Goal: Task Accomplishment & Management: Complete application form

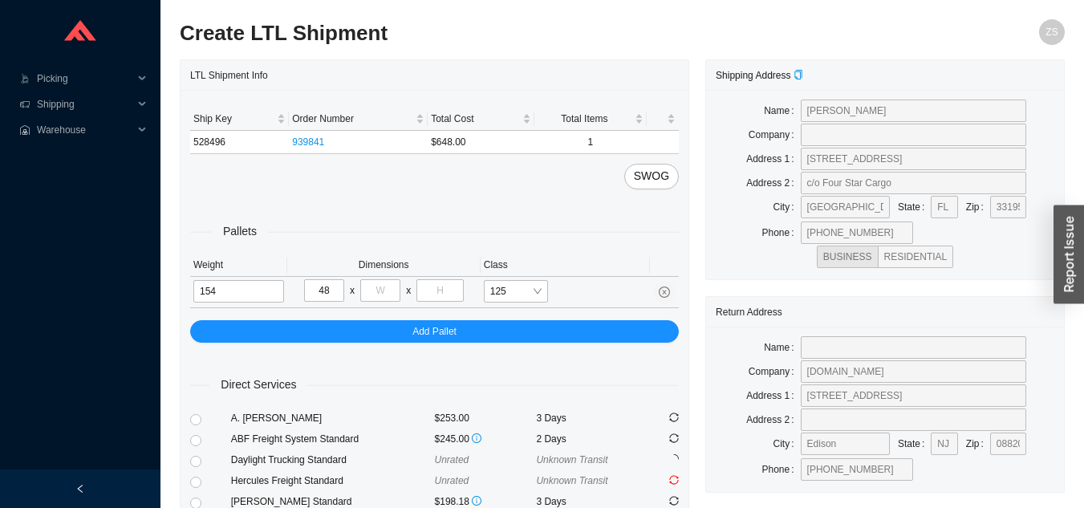
type input "48"
click at [375, 297] on input "tel" at bounding box center [380, 290] width 40 height 22
type input "32"
click at [432, 290] on input "tel" at bounding box center [440, 290] width 47 height 22
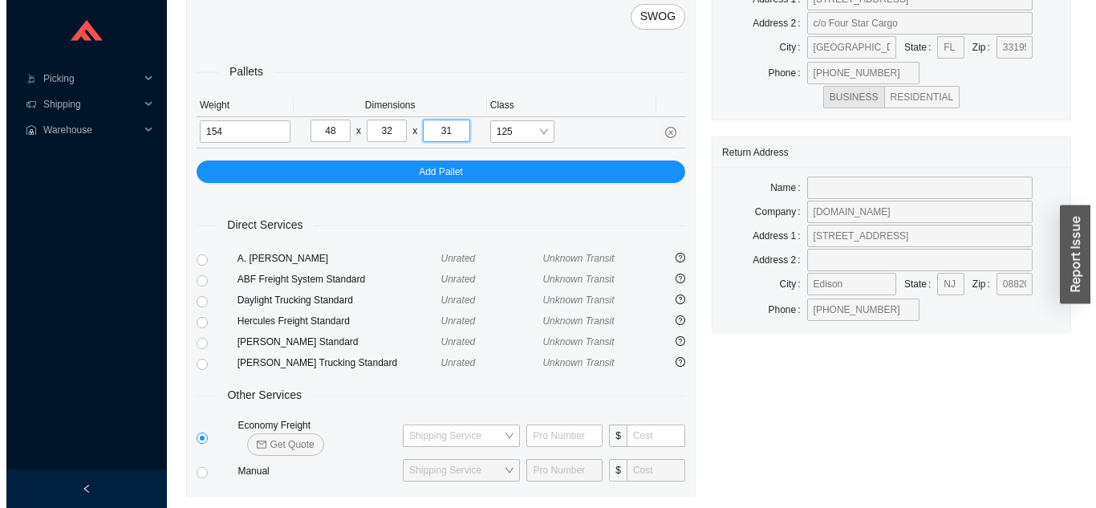
scroll to position [195, 0]
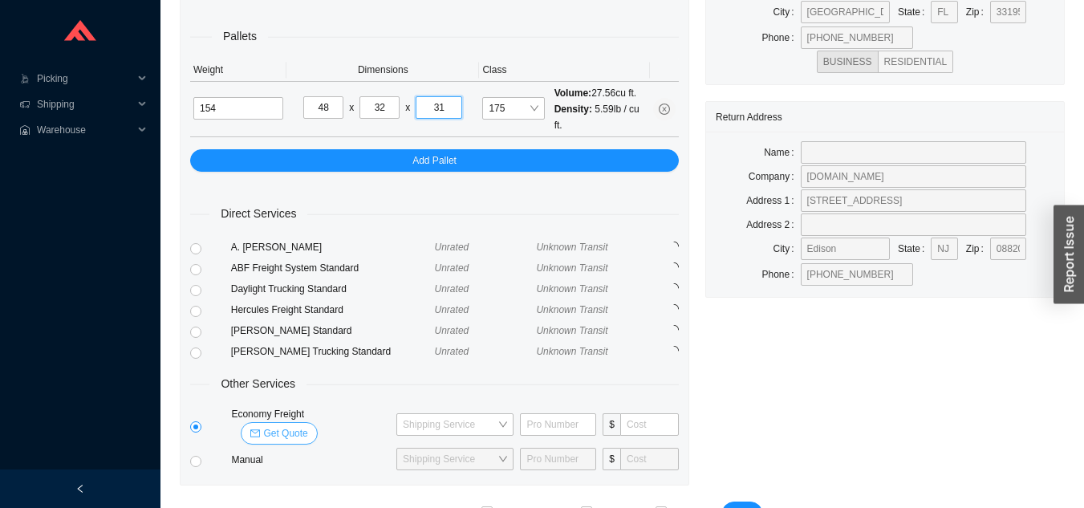
type input "31"
click at [307, 425] on span "Get Quote" at bounding box center [285, 433] width 44 height 16
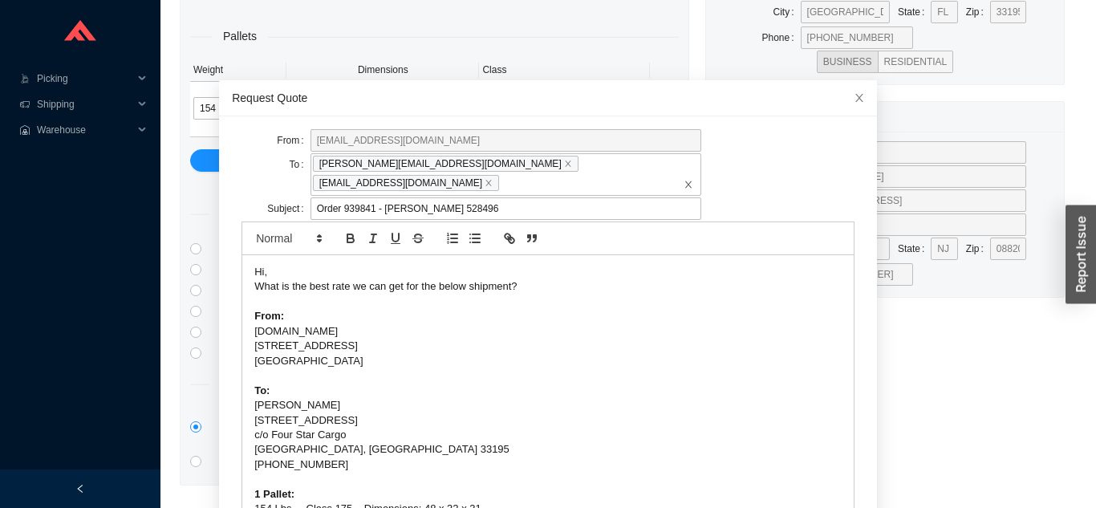
scroll to position [43, 0]
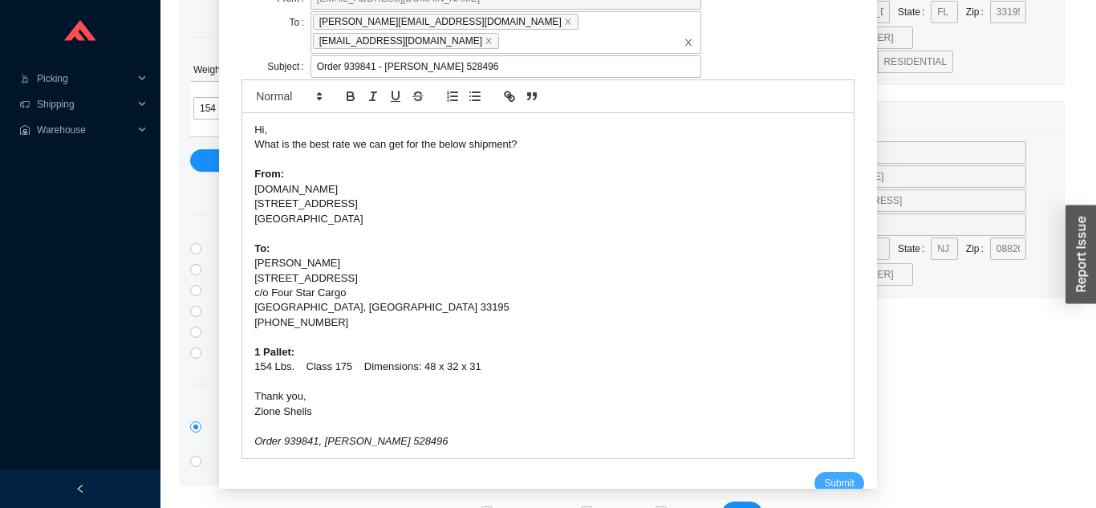
click at [834, 472] on button "Submit" at bounding box center [839, 483] width 49 height 22
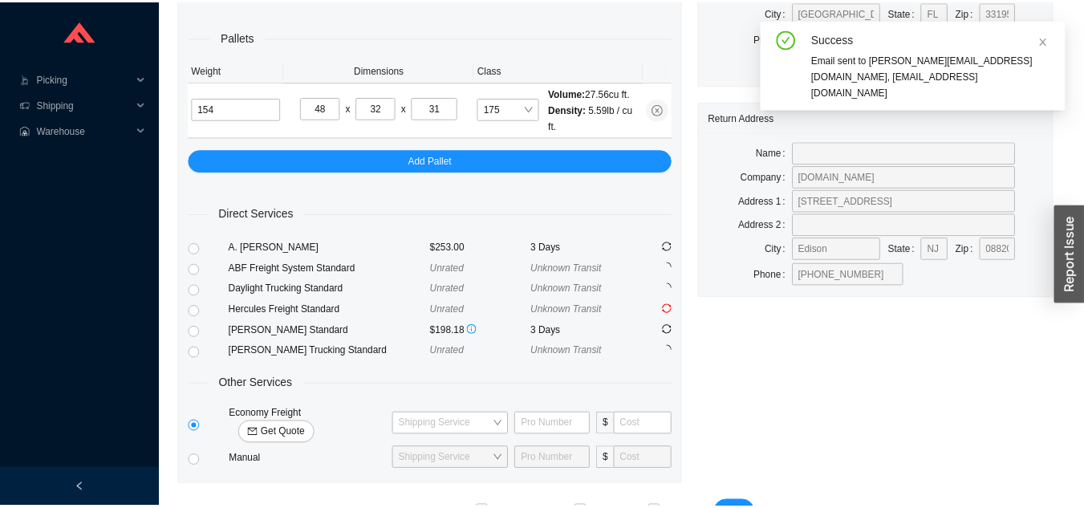
scroll to position [19, 0]
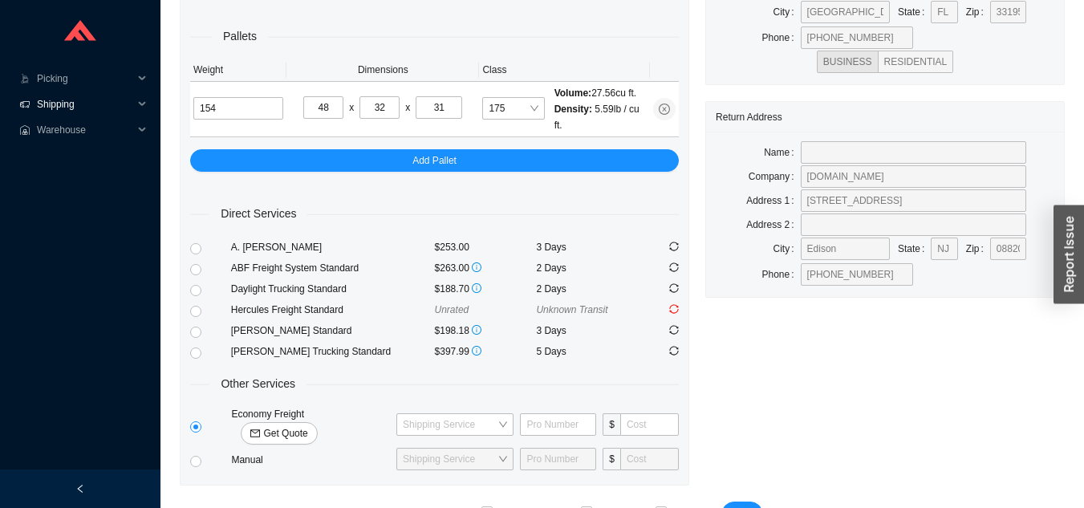
click at [83, 108] on span "Shipping" at bounding box center [85, 105] width 96 height 26
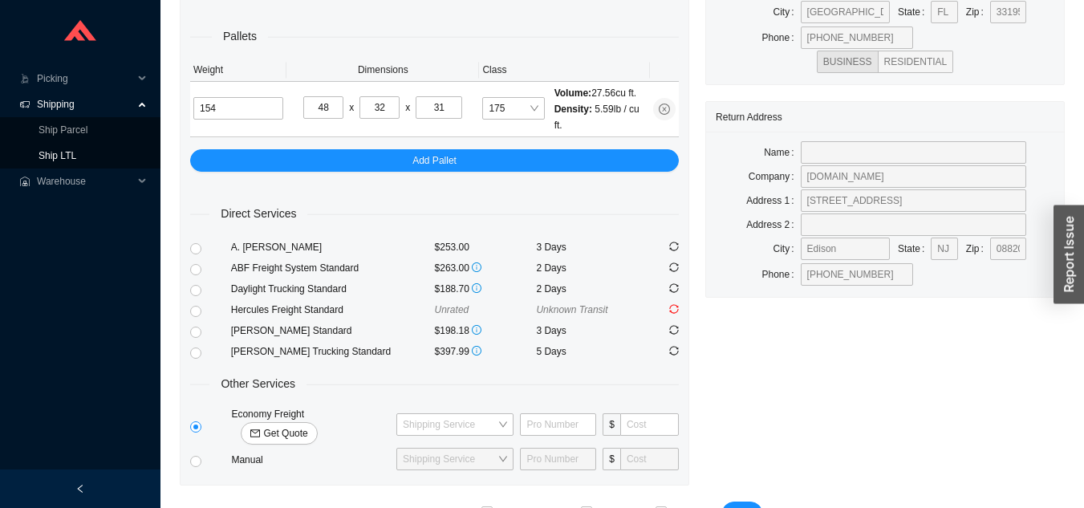
click at [76, 161] on link "Ship LTL" at bounding box center [58, 155] width 38 height 11
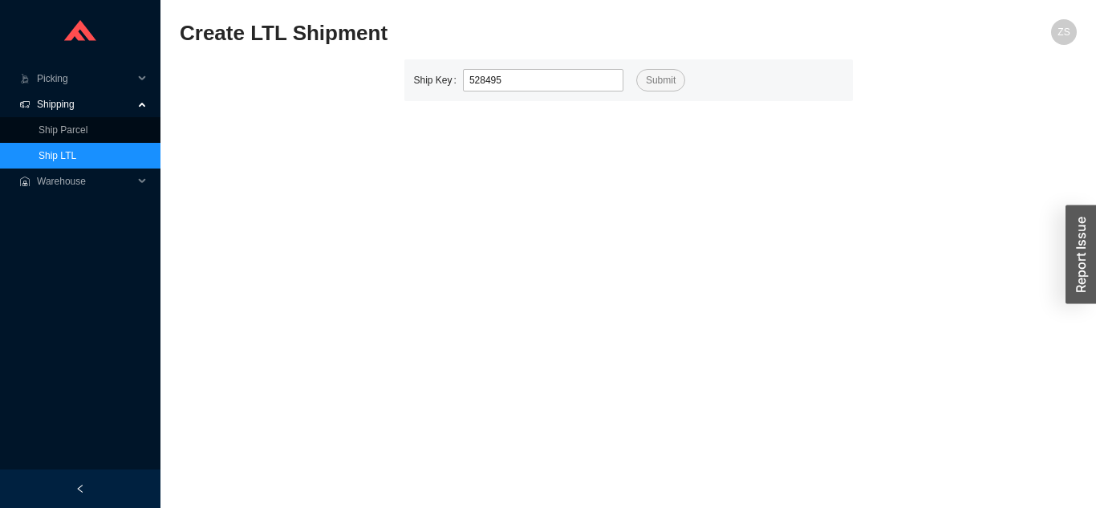
type input "528495"
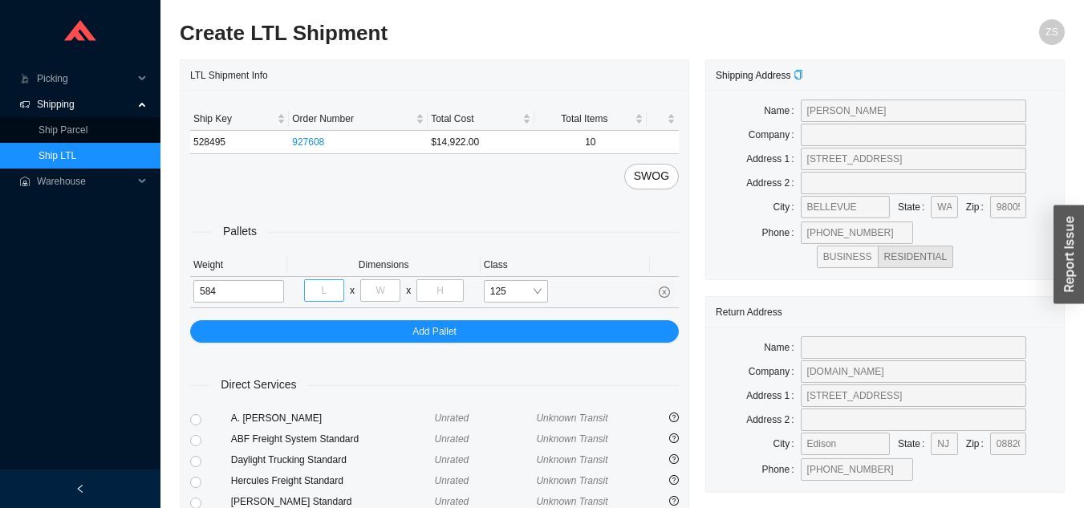
type input "584"
click at [318, 287] on input "tel" at bounding box center [324, 290] width 40 height 22
type input "48"
click at [386, 291] on input "tel" at bounding box center [380, 290] width 40 height 22
type input "54"
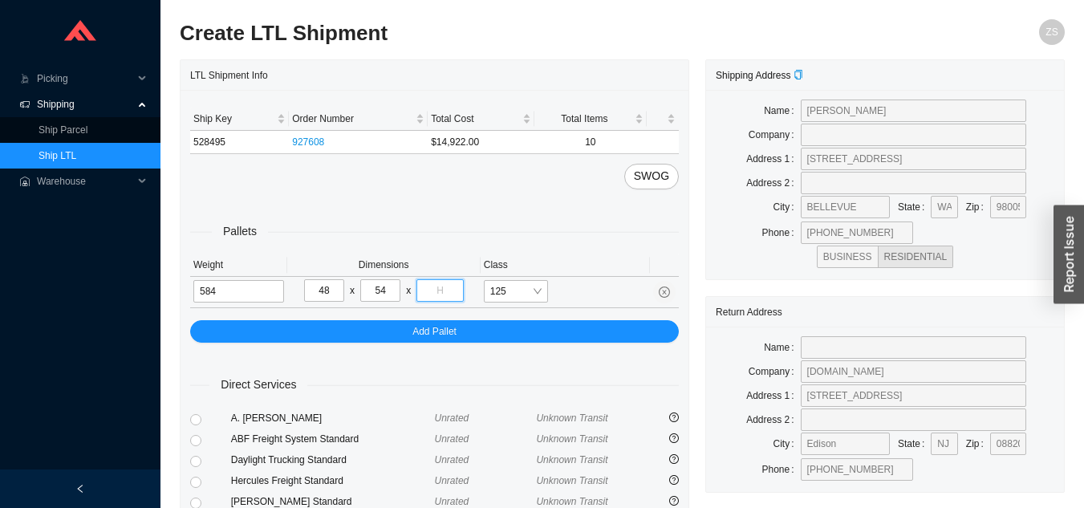
click at [441, 291] on input "tel" at bounding box center [440, 290] width 47 height 22
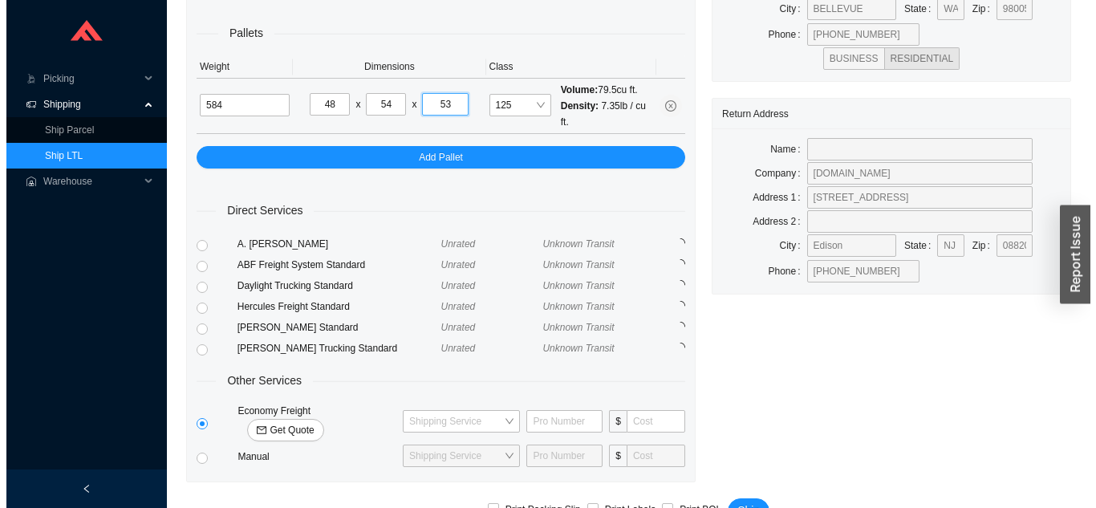
scroll to position [219, 0]
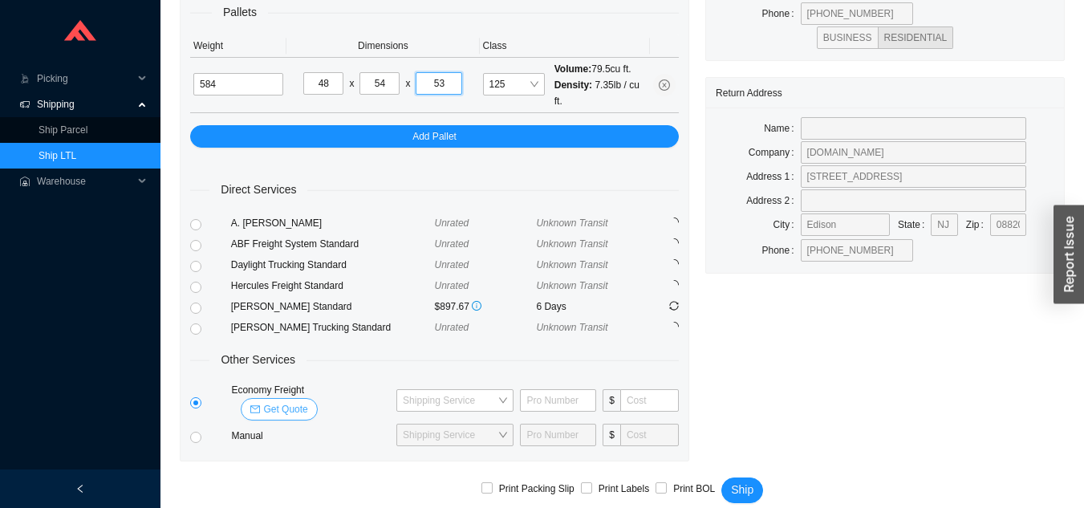
type input "53"
click at [307, 401] on span "Get Quote" at bounding box center [285, 409] width 44 height 16
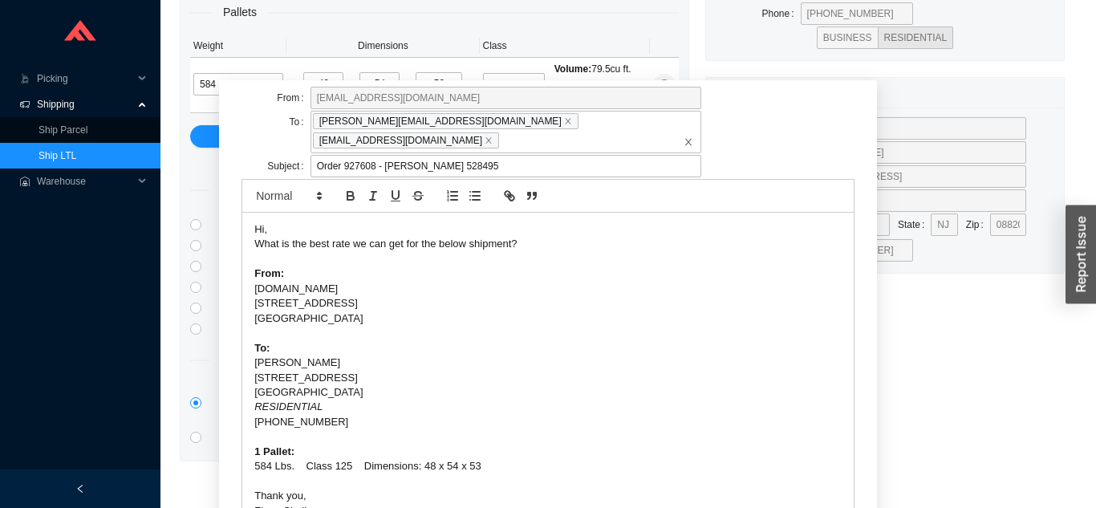
scroll to position [100, 0]
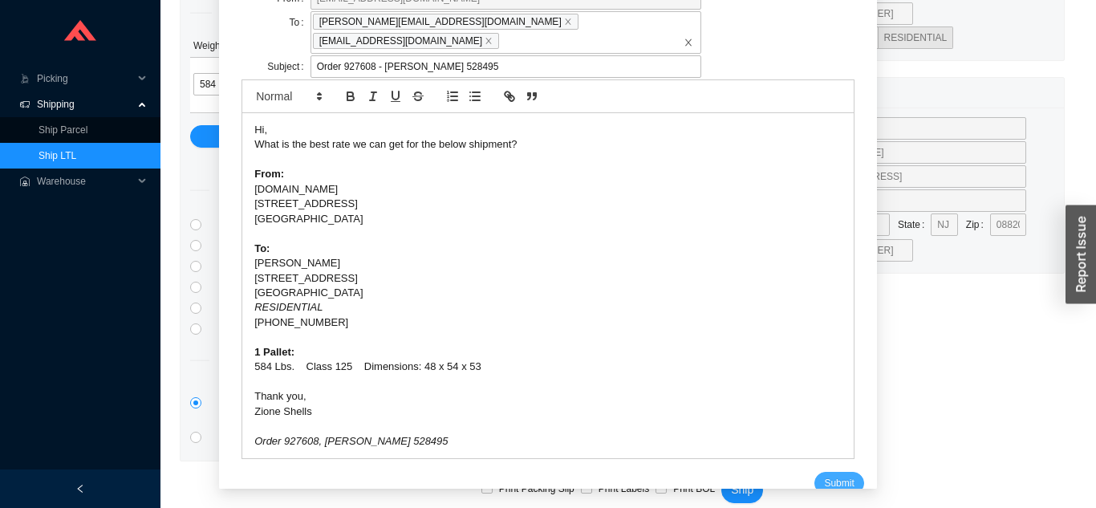
click at [831, 475] on span "Submit" at bounding box center [839, 483] width 30 height 16
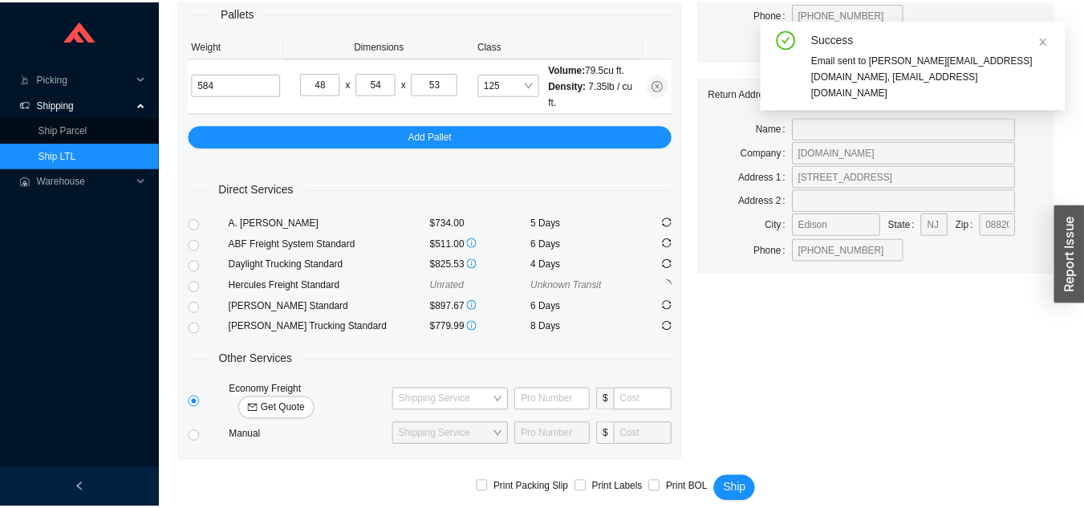
scroll to position [19, 0]
